Goal: Task Accomplishment & Management: Manage account settings

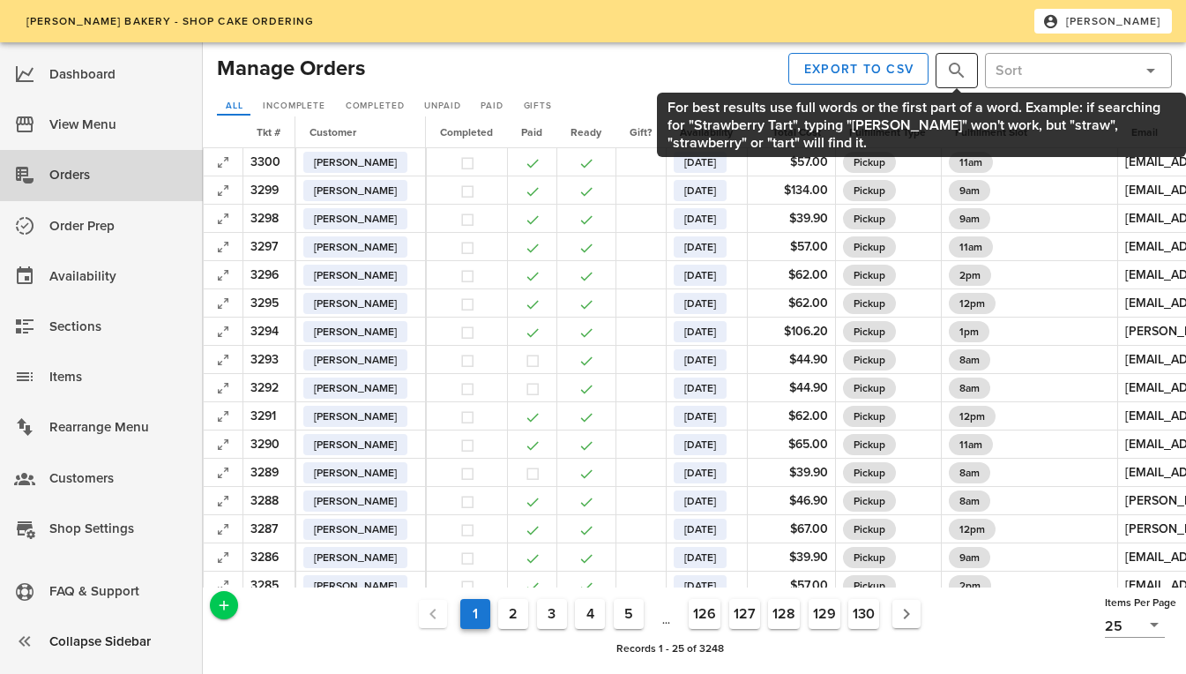
click at [946, 79] on button "prepend icon" at bounding box center [956, 70] width 21 height 21
type input "[PERSON_NAME]"
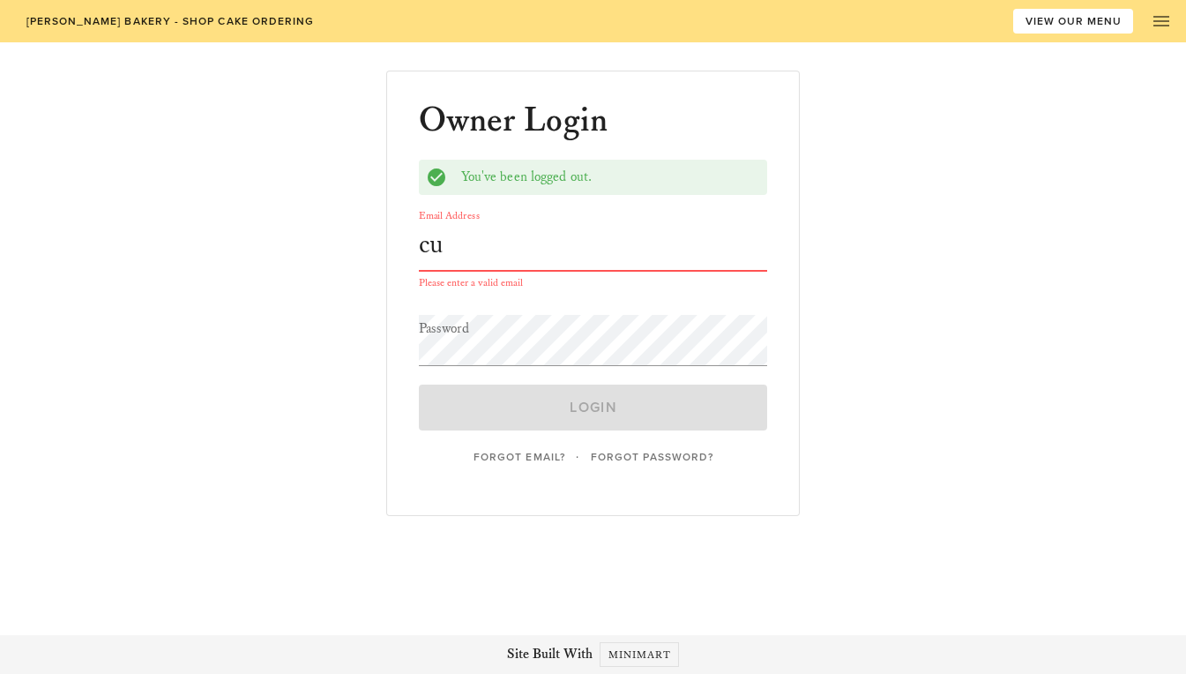
type input "c"
type input "[EMAIL_ADDRESS][DOMAIN_NAME]"
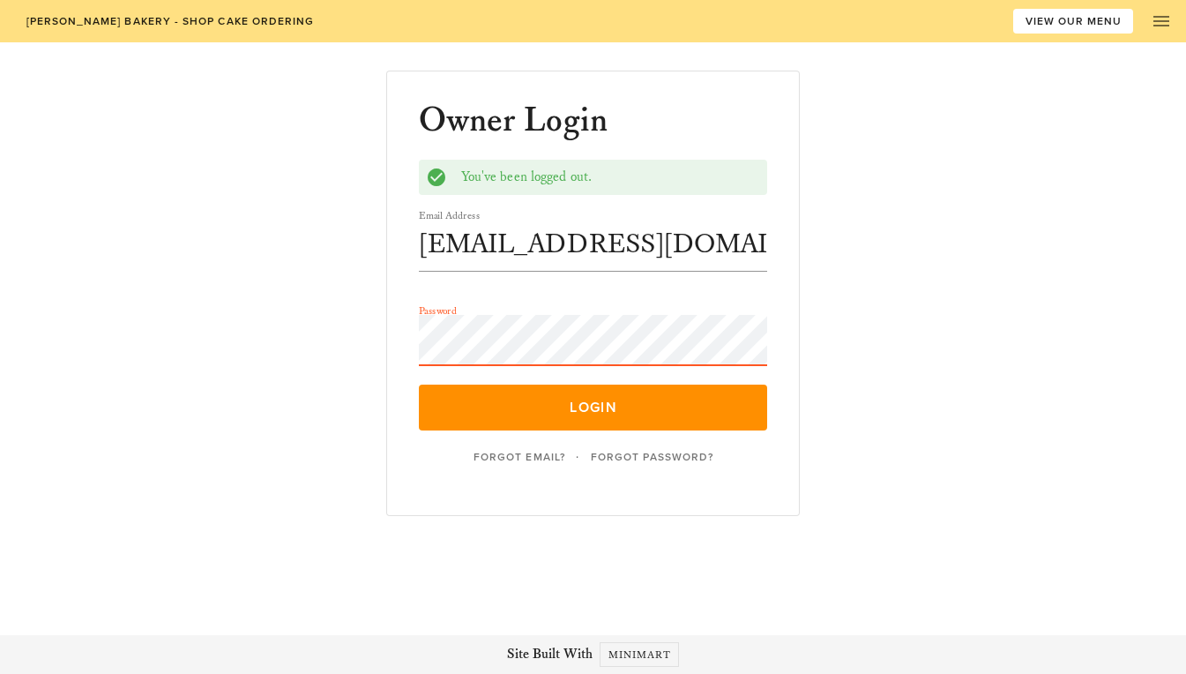
click at [419, 384] on button "Login" at bounding box center [593, 407] width 349 height 46
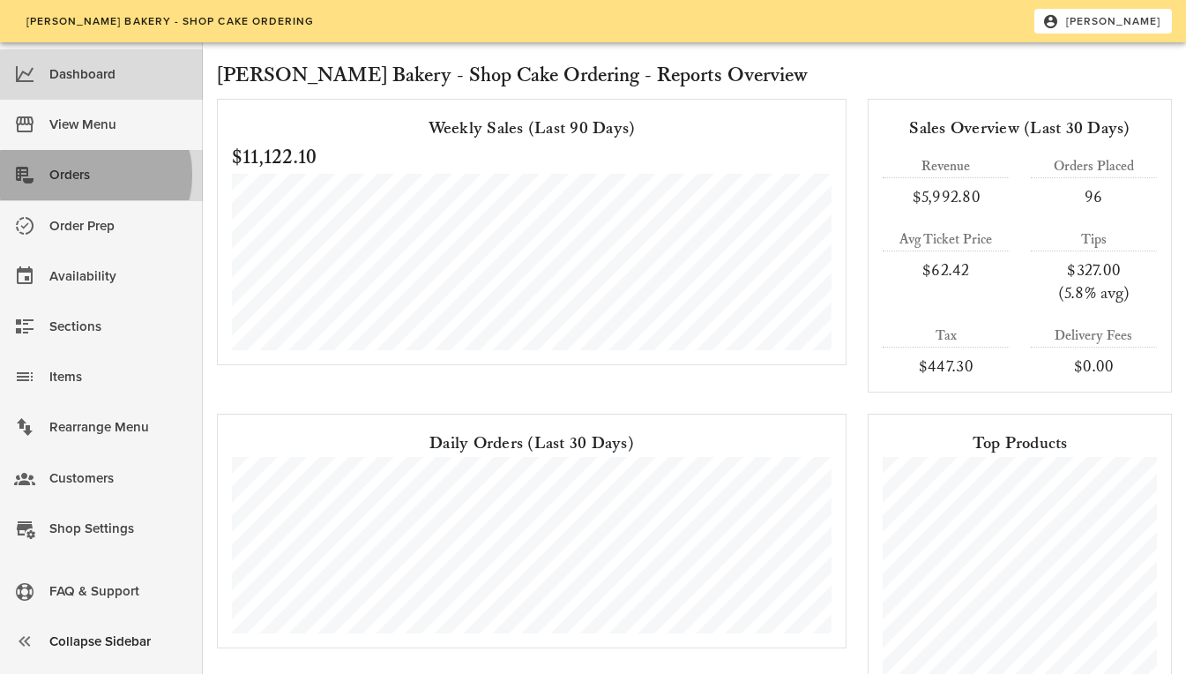
click at [94, 184] on div "Orders" at bounding box center [118, 174] width 139 height 29
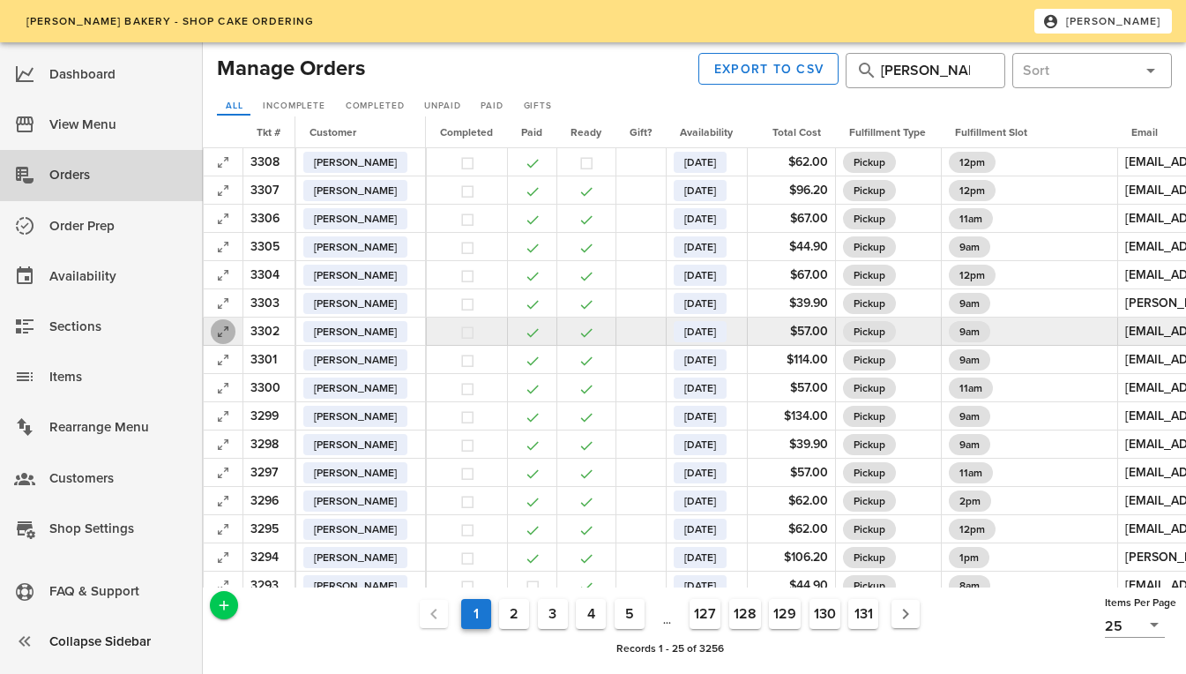
click at [211, 330] on span "button" at bounding box center [223, 331] width 25 height 21
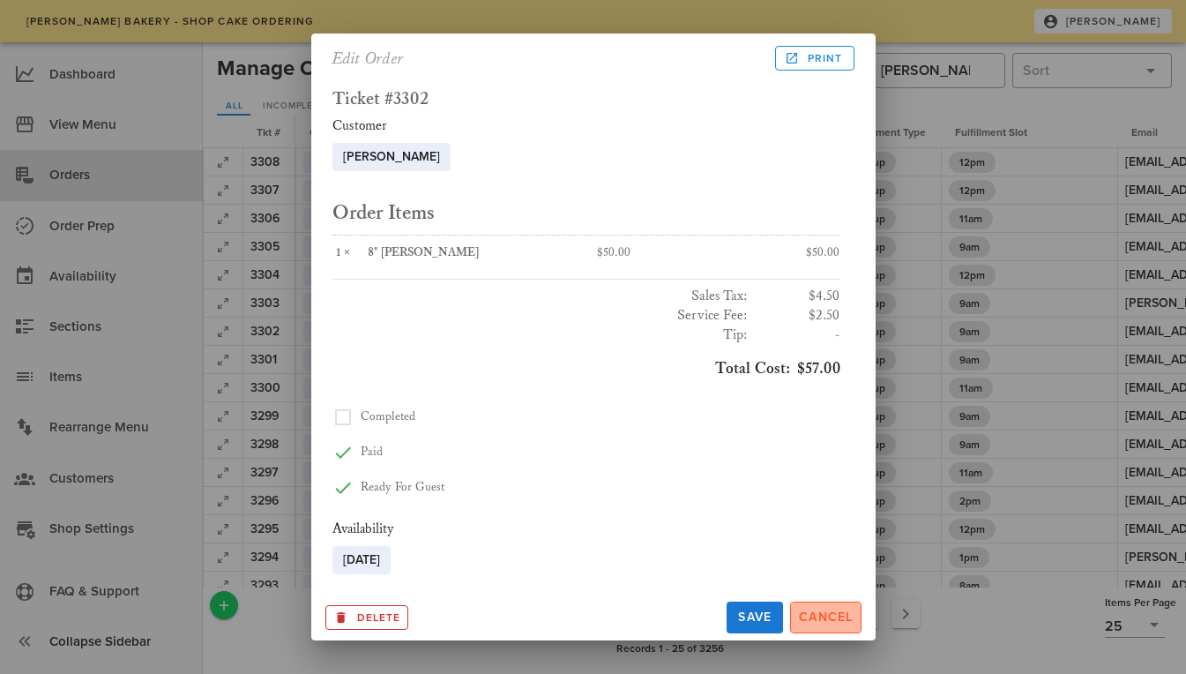
click at [817, 607] on button "Cancel" at bounding box center [825, 617] width 71 height 32
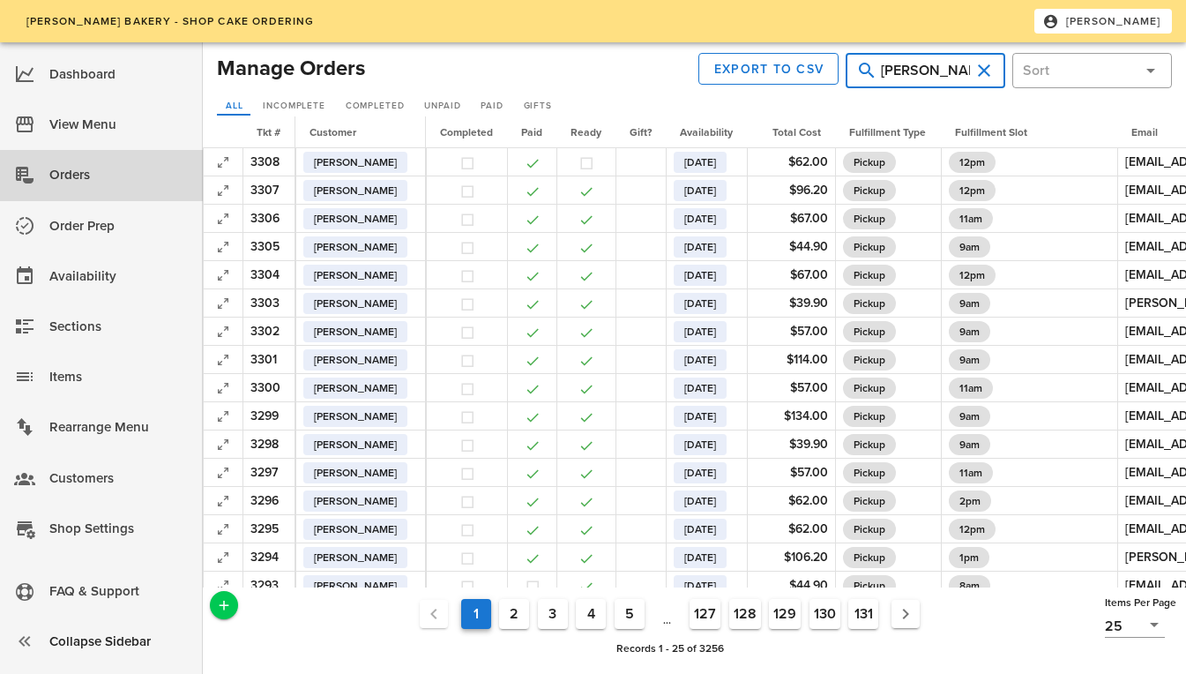
drag, startPoint x: 619, startPoint y: 71, endPoint x: 949, endPoint y: 69, distance: 329.7
click at [949, 69] on input "[PERSON_NAME]" at bounding box center [925, 70] width 89 height 28
type input "a"
type input "3266"
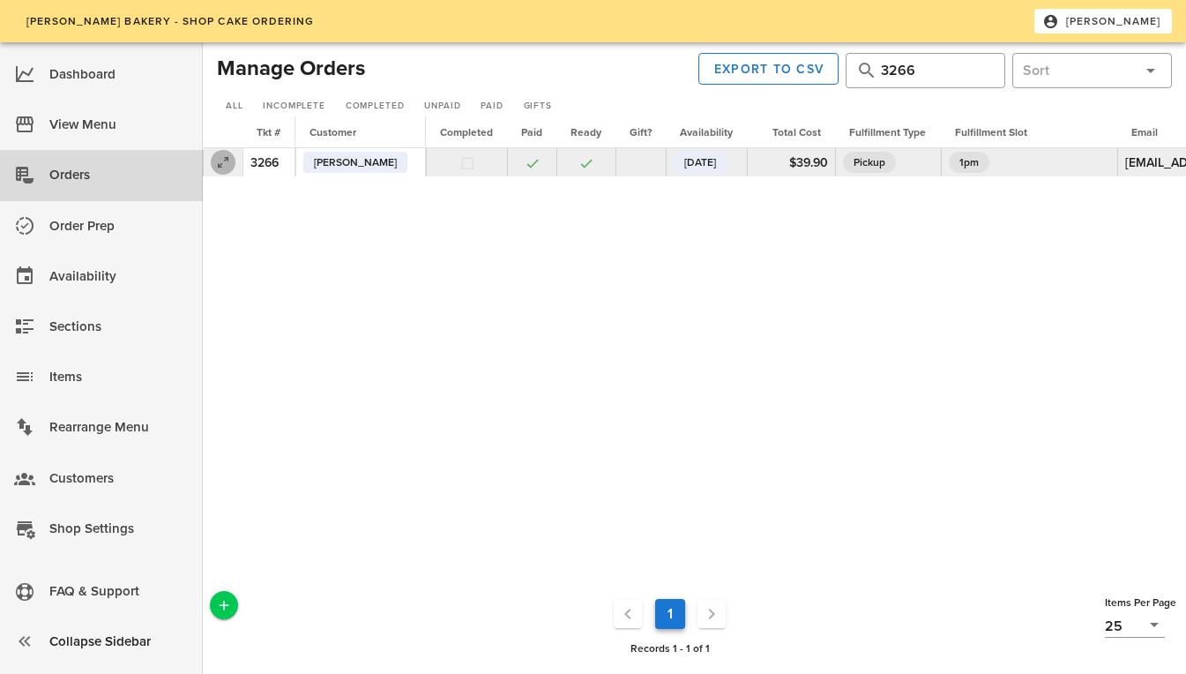
click at [227, 166] on icon "button" at bounding box center [222, 162] width 21 height 21
